Goal: Navigation & Orientation: Find specific page/section

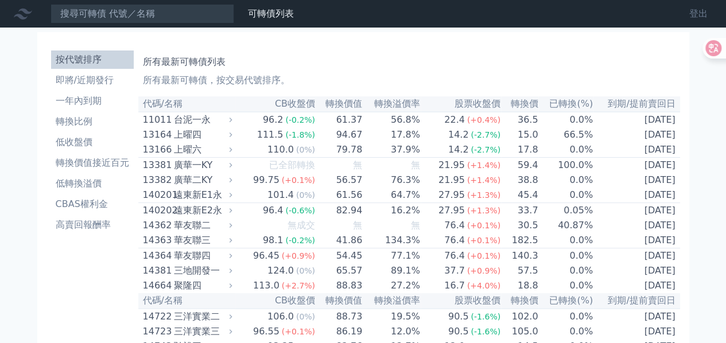
click at [707, 6] on link "登出" at bounding box center [698, 14] width 37 height 18
